Goal: Information Seeking & Learning: Find specific fact

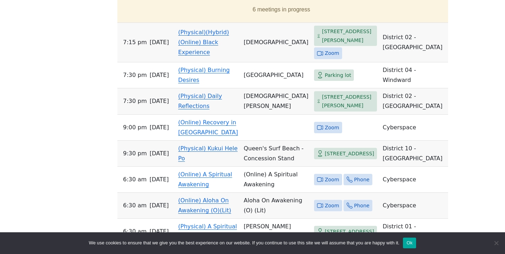
scroll to position [378, 0]
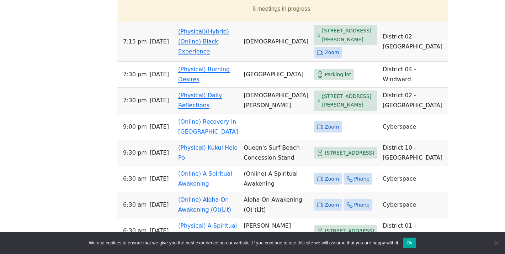
click at [325, 53] on span "Zoom" at bounding box center [332, 52] width 14 height 9
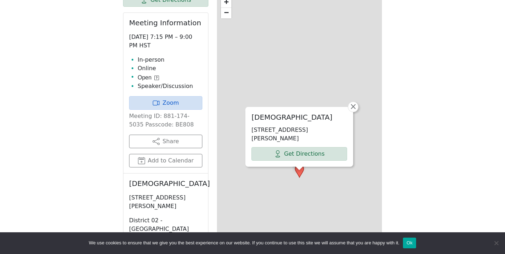
scroll to position [313, 0]
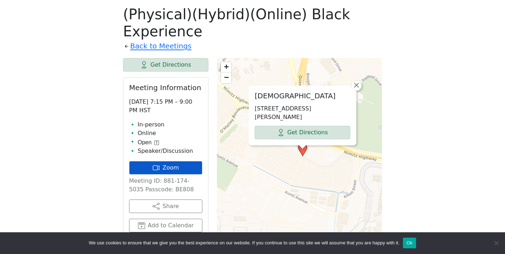
click at [176, 174] on link "Zoom" at bounding box center [165, 168] width 73 height 14
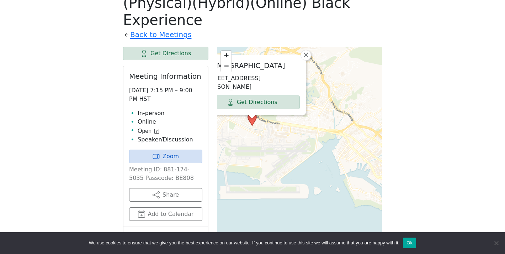
scroll to position [327, 0]
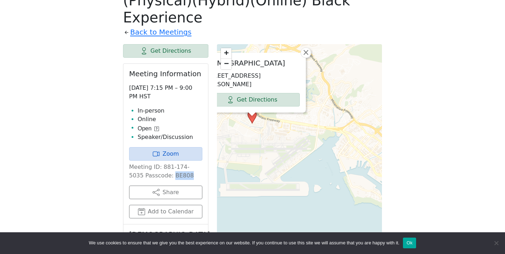
drag, startPoint x: 157, startPoint y: 176, endPoint x: 177, endPoint y: 177, distance: 19.9
click at [177, 177] on p "Meeting ID: 881-174-5035 Passcode: BE808" at bounding box center [165, 171] width 73 height 17
copy p "BE808"
click at [177, 160] on link "Zoom" at bounding box center [165, 154] width 73 height 14
click at [185, 149] on link "Zoom" at bounding box center [165, 154] width 73 height 14
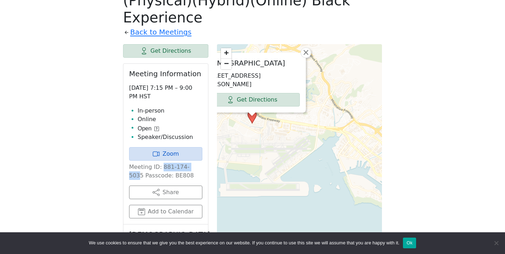
drag, startPoint x: 161, startPoint y: 166, endPoint x: 196, endPoint y: 166, distance: 34.1
click at [196, 166] on p "Meeting ID: 881-174-5035 Passcode: BE808" at bounding box center [165, 171] width 73 height 17
click at [197, 168] on p "Meeting ID: 881-174-5035 Passcode: BE808" at bounding box center [165, 171] width 73 height 17
drag, startPoint x: 197, startPoint y: 168, endPoint x: 160, endPoint y: 170, distance: 37.0
click at [160, 170] on p "Meeting ID: 881-174-5035 Passcode: BE808" at bounding box center [165, 171] width 73 height 17
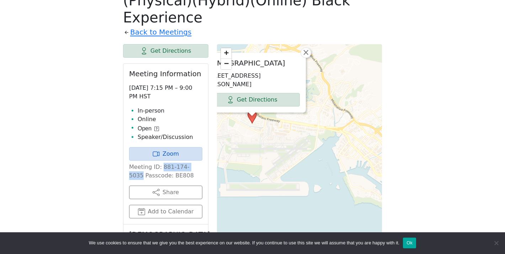
copy p "881-174-5035"
